Goal: Find specific page/section: Find specific page/section

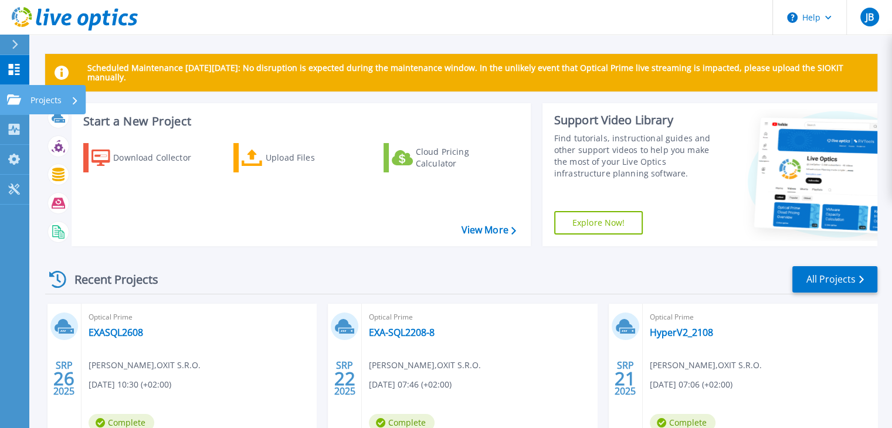
click at [19, 106] on link "Projects Projects" at bounding box center [14, 100] width 29 height 30
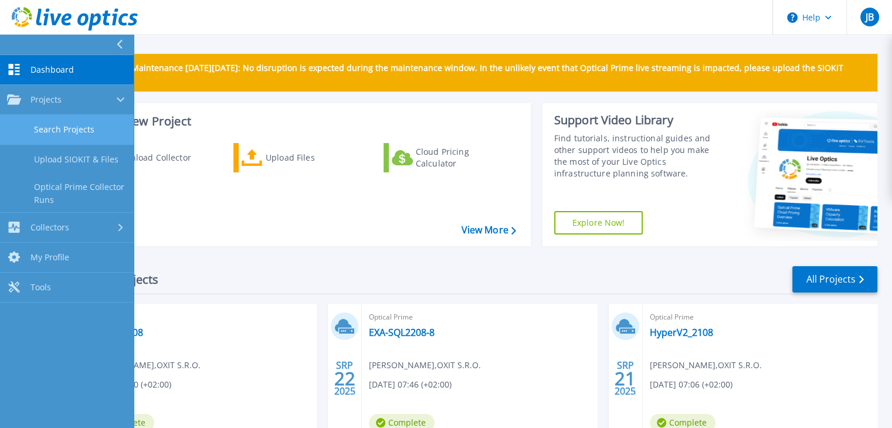
click at [53, 135] on link "Search Projects" at bounding box center [67, 130] width 134 height 30
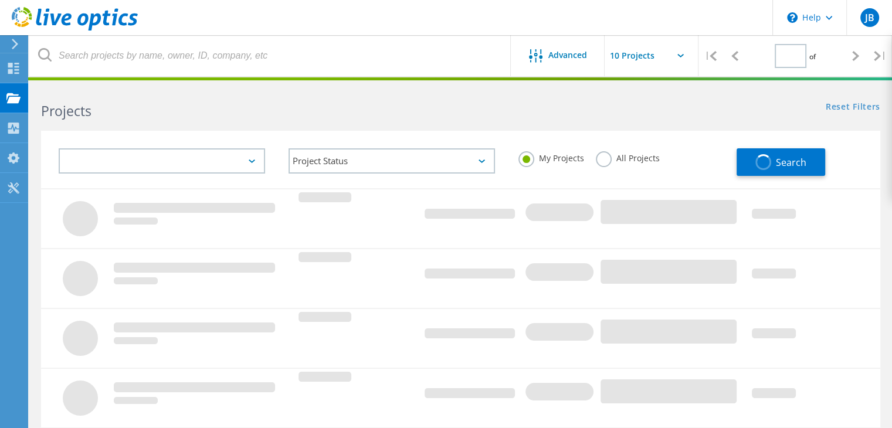
type input "1"
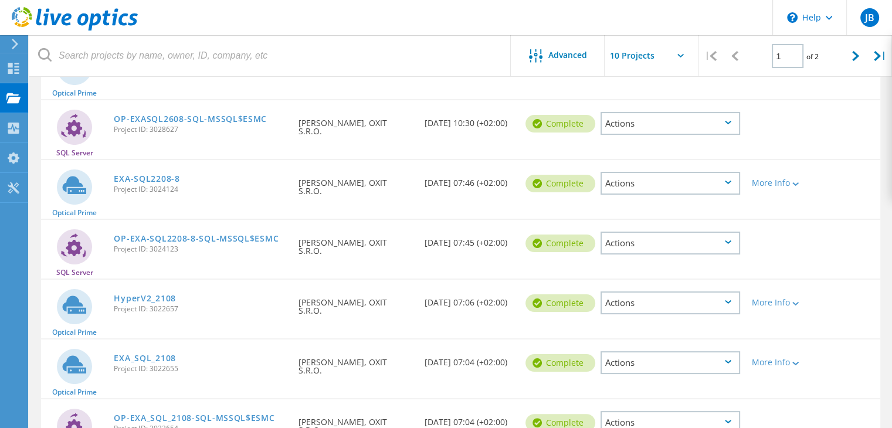
scroll to position [117, 0]
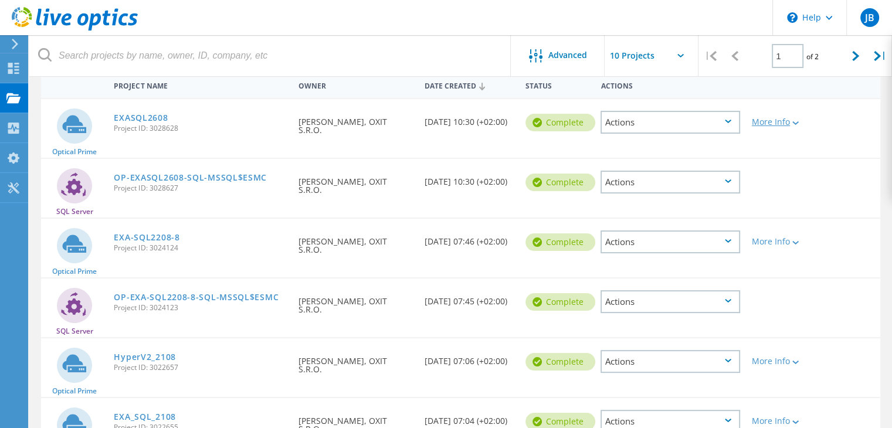
click at [778, 125] on div "More Info" at bounding box center [779, 122] width 55 height 8
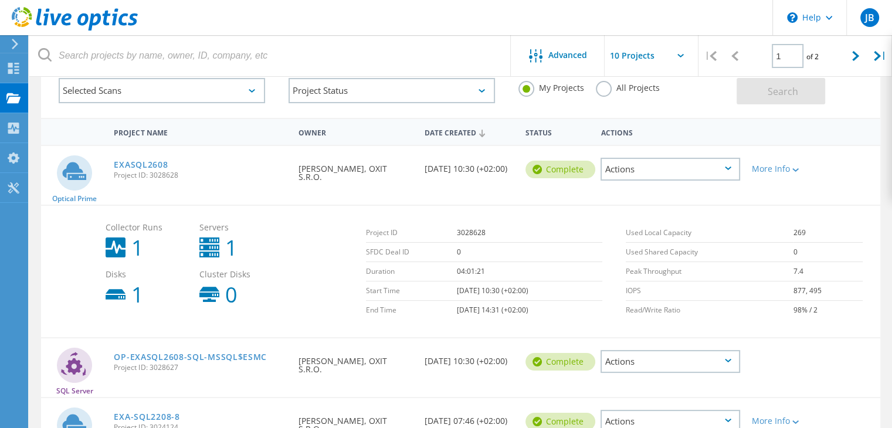
scroll to position [59, 0]
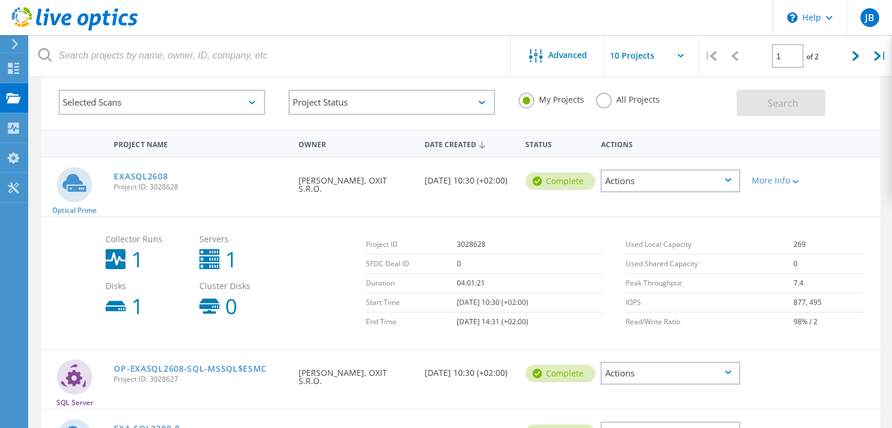
click at [148, 184] on span "Project ID: 3028628" at bounding box center [200, 187] width 173 height 7
click at [150, 175] on link "EXASQL2608" at bounding box center [141, 176] width 54 height 8
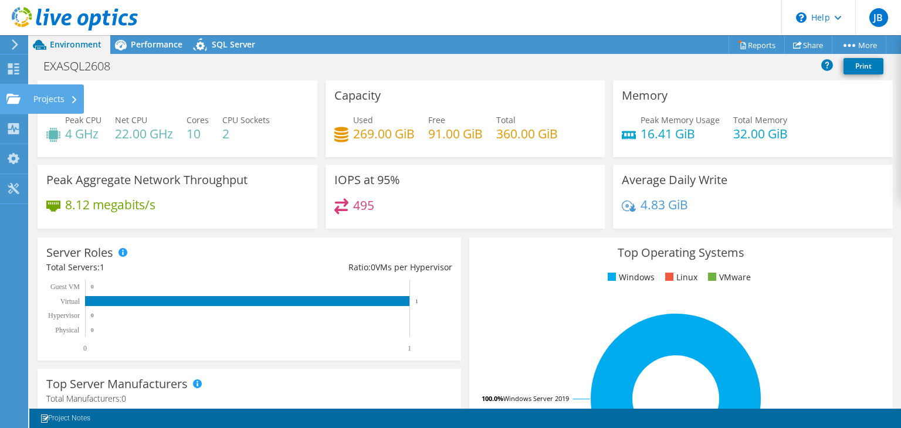
click at [38, 99] on div "Projects" at bounding box center [56, 98] width 56 height 29
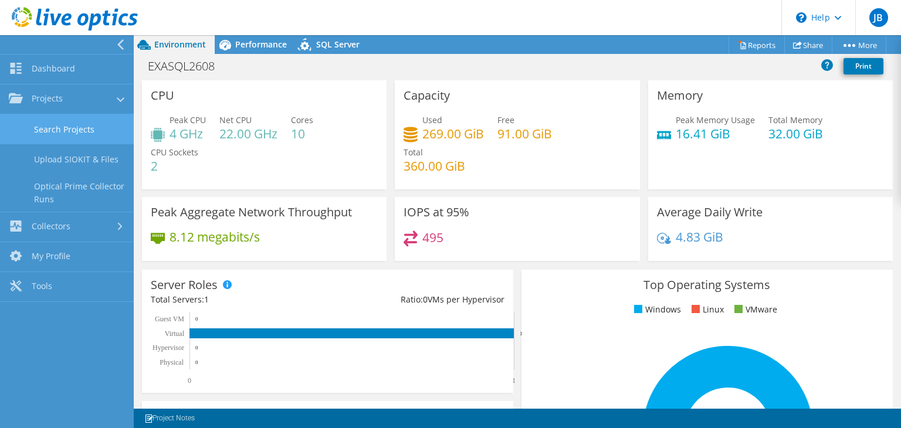
click at [74, 137] on link "Search Projects" at bounding box center [67, 129] width 134 height 30
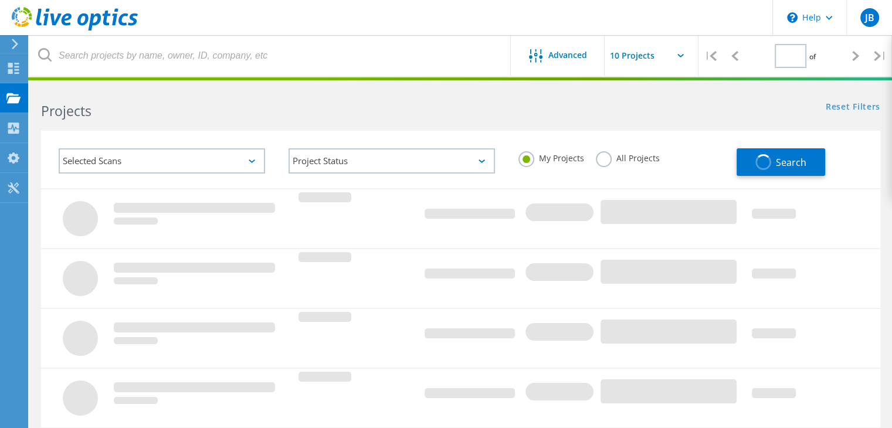
type input "1"
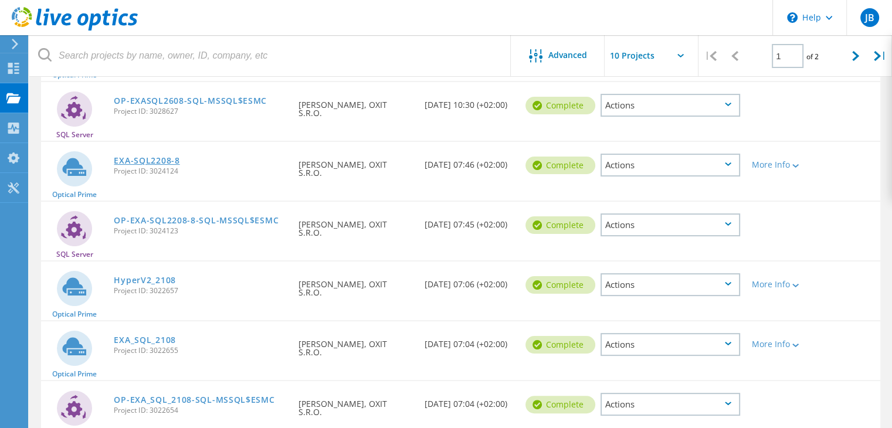
scroll to position [176, 0]
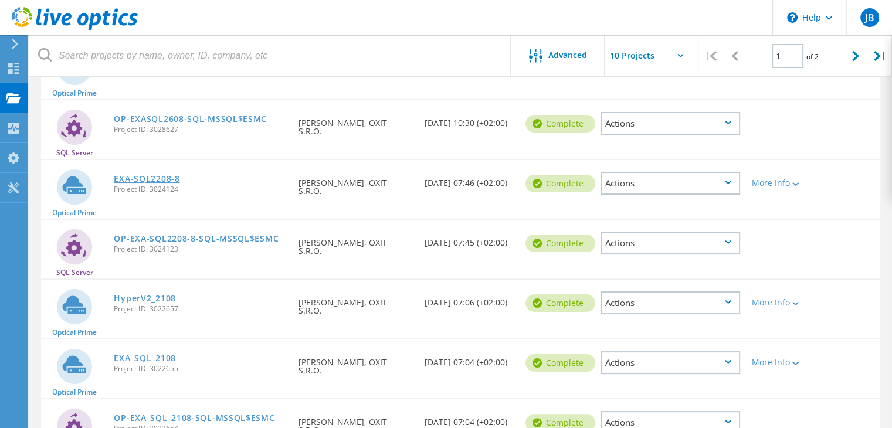
click at [164, 175] on link "EXA-SQL2208-8" at bounding box center [147, 179] width 66 height 8
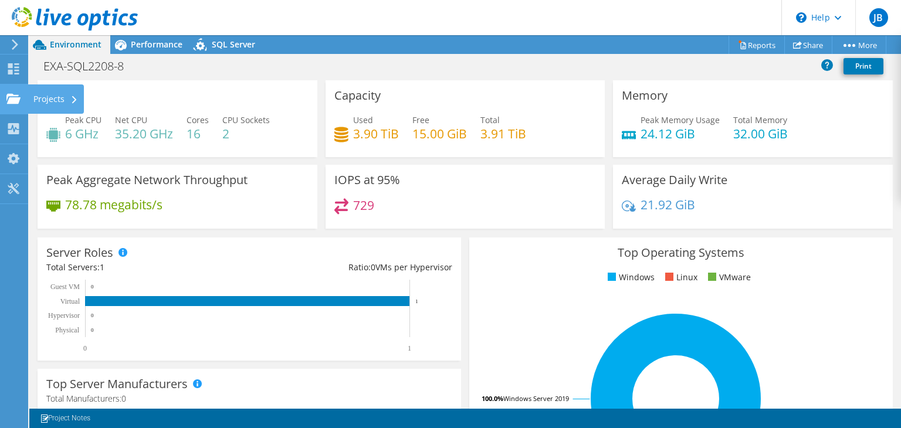
click at [15, 102] on use at bounding box center [13, 98] width 14 height 10
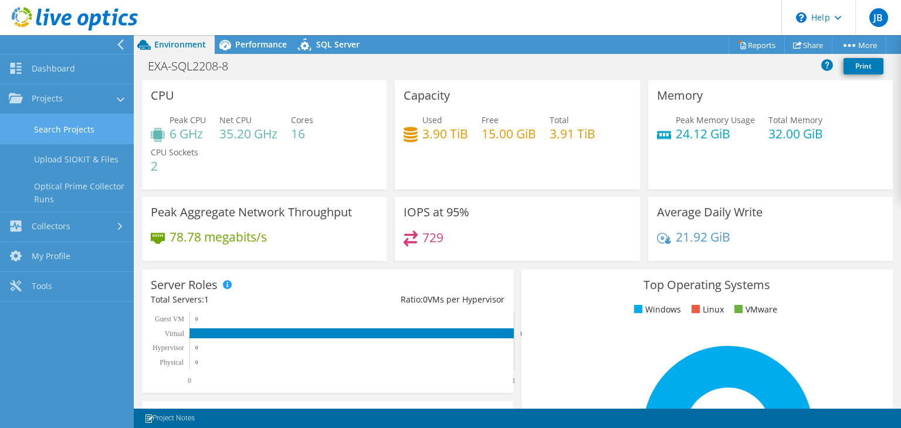
click at [77, 135] on link "Search Projects" at bounding box center [67, 129] width 134 height 30
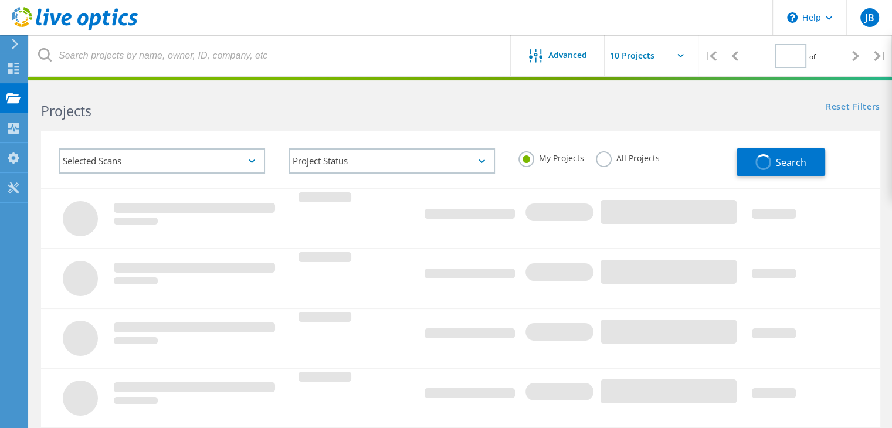
type input "1"
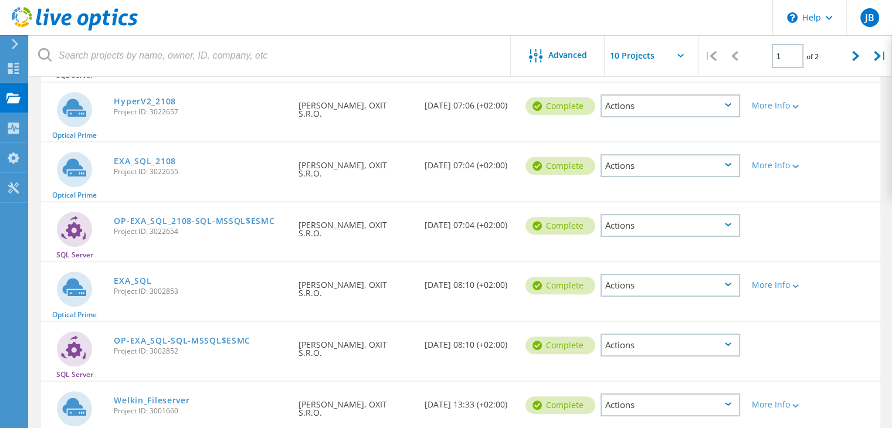
scroll to position [410, 0]
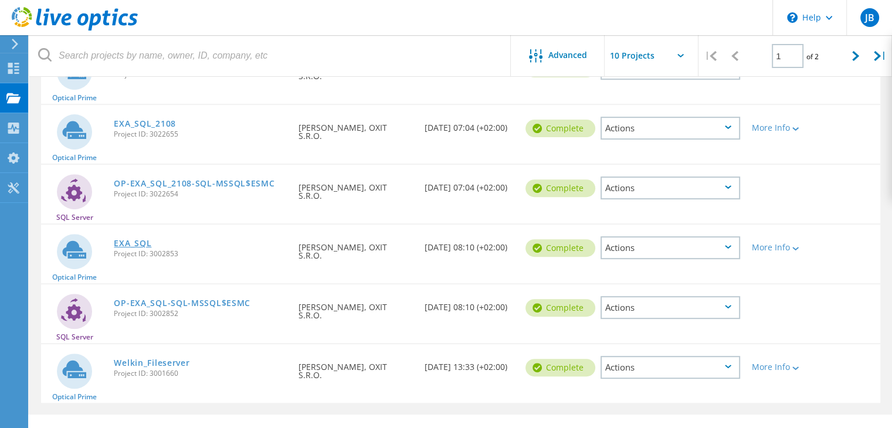
click at [144, 240] on link "EXA_SQL" at bounding box center [133, 243] width 38 height 8
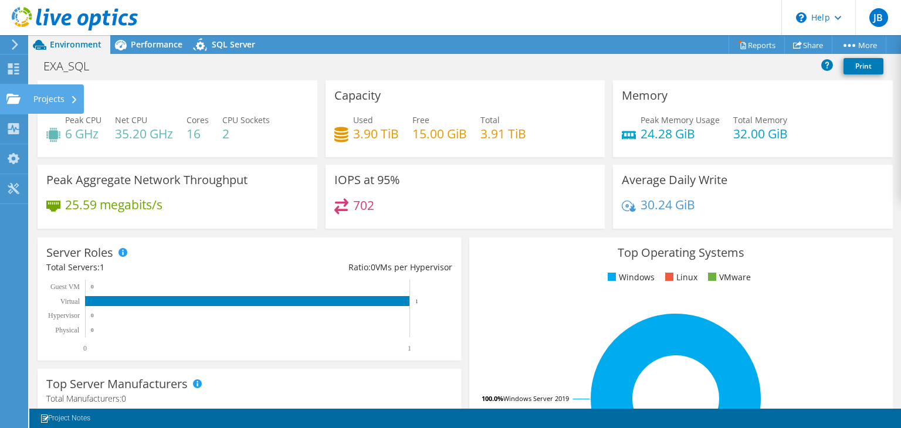
click at [59, 101] on div "Projects" at bounding box center [56, 98] width 56 height 29
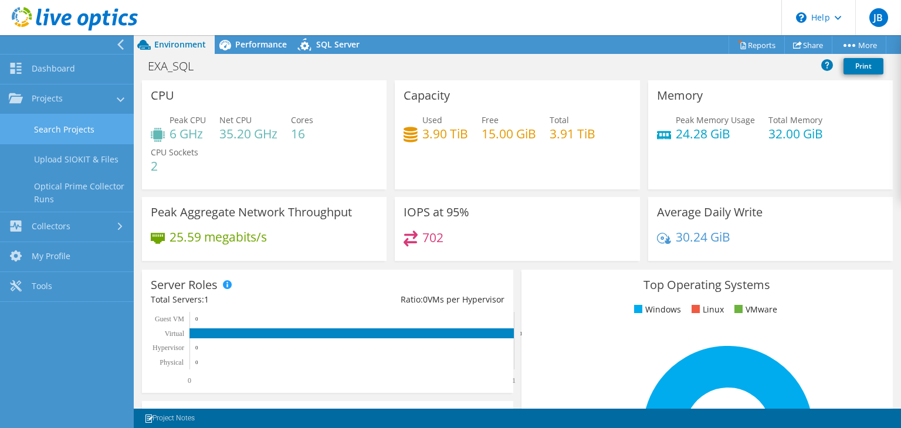
click at [69, 138] on link "Search Projects" at bounding box center [67, 129] width 134 height 30
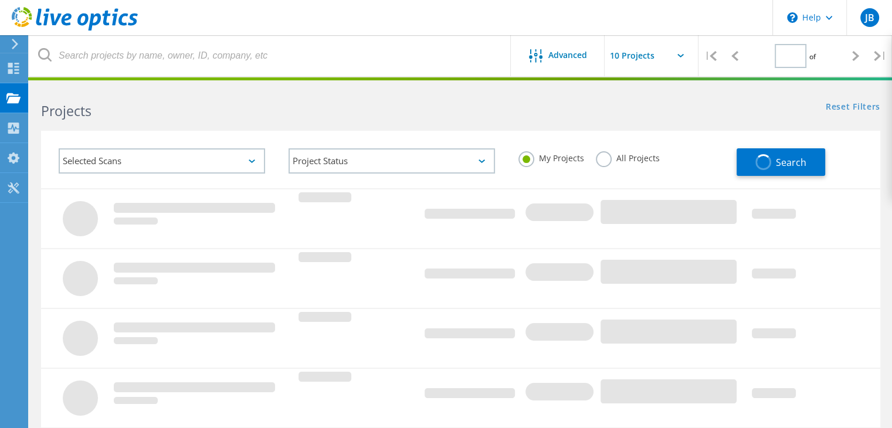
type input "1"
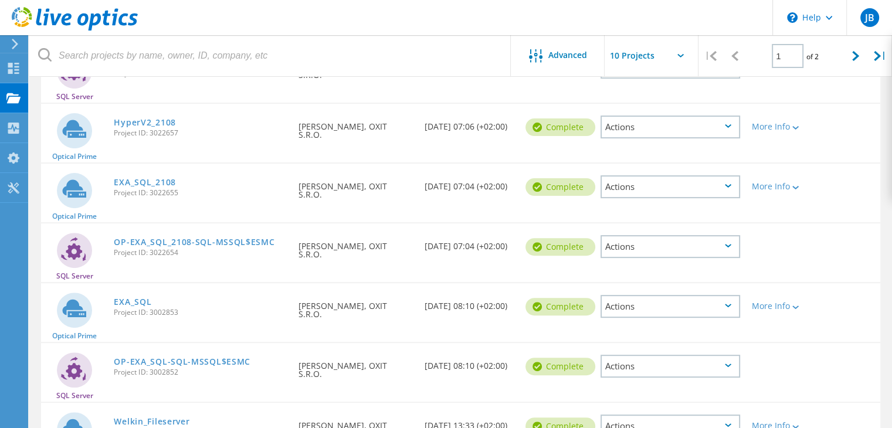
scroll to position [429, 0]
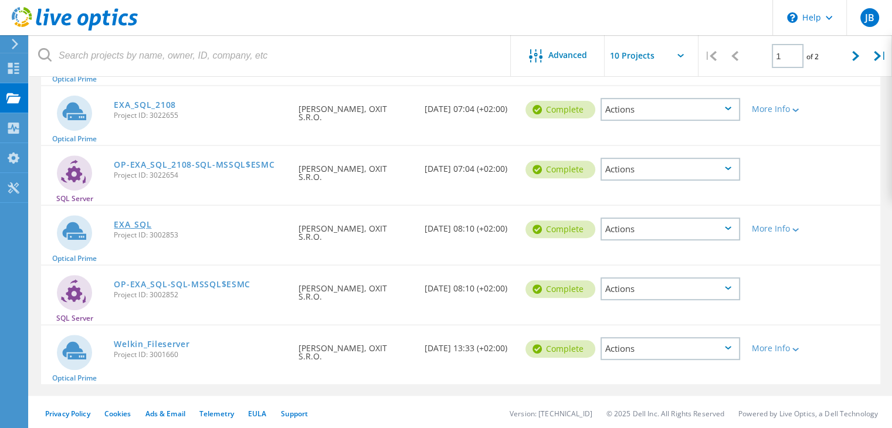
click at [137, 225] on link "EXA_SQL" at bounding box center [133, 224] width 38 height 8
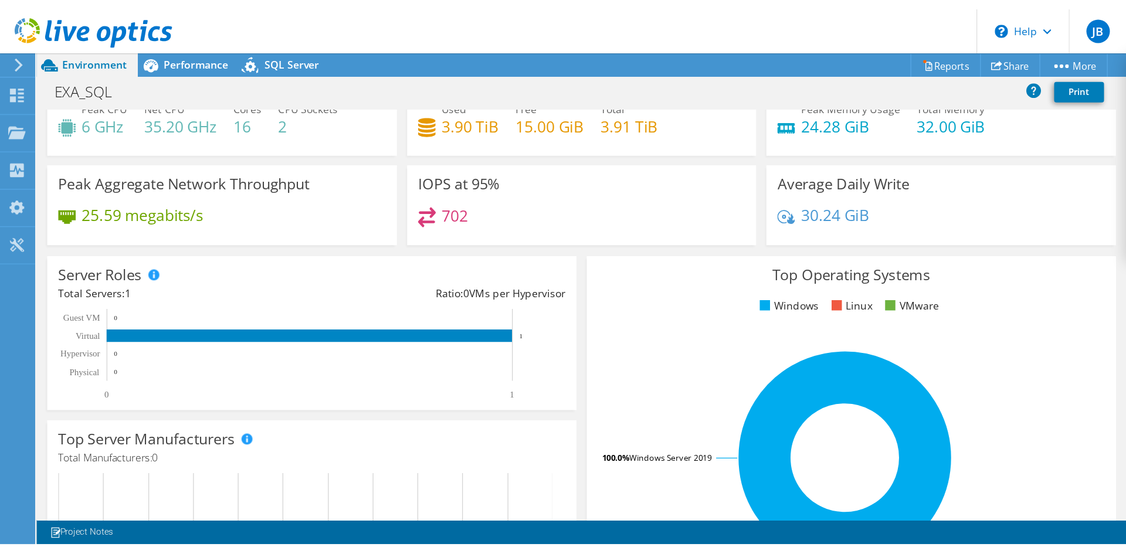
scroll to position [59, 0]
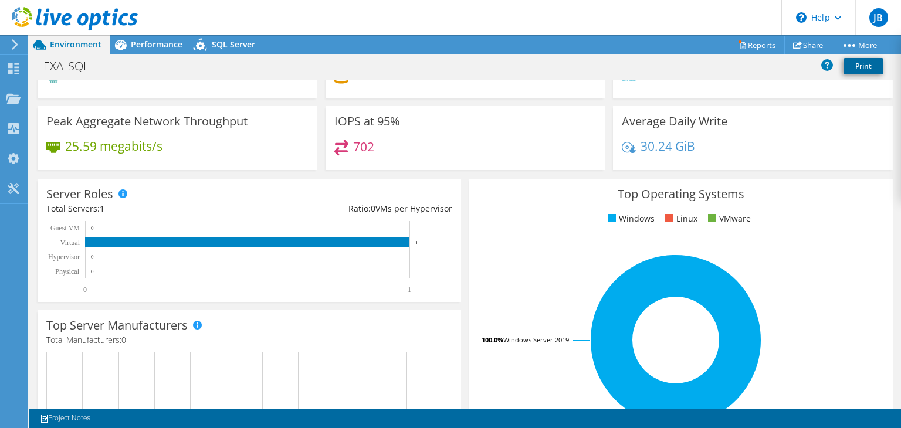
click at [870, 68] on link "Print" at bounding box center [863, 66] width 40 height 16
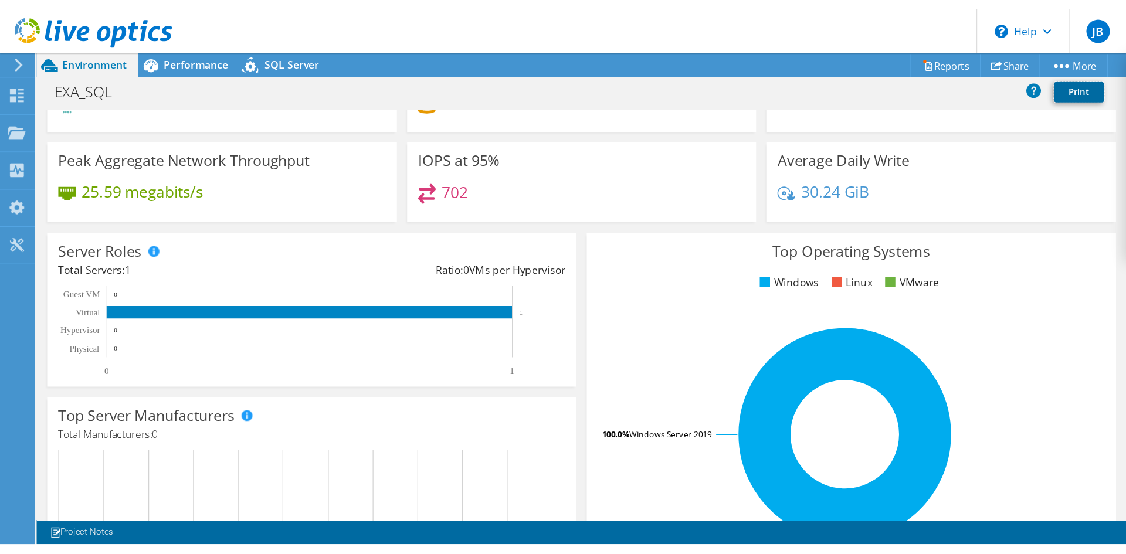
scroll to position [0, 0]
